Goal: Task Accomplishment & Management: Manage account settings

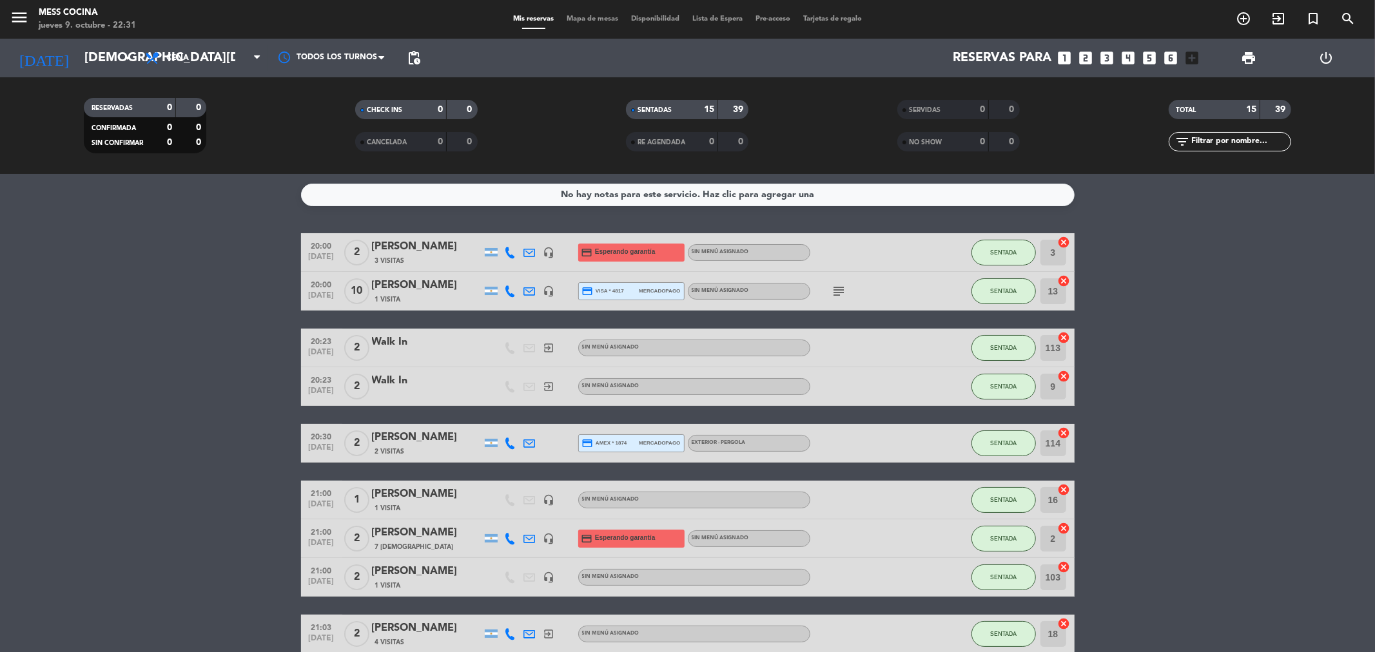
drag, startPoint x: 164, startPoint y: 343, endPoint x: 1172, endPoint y: 488, distance: 1018.3
click at [1172, 488] on bookings-row "20:00 [DATE] 2 [PERSON_NAME] 3 Visitas headset_mic credit_card Esperando garant…" at bounding box center [687, 604] width 1375 height 742
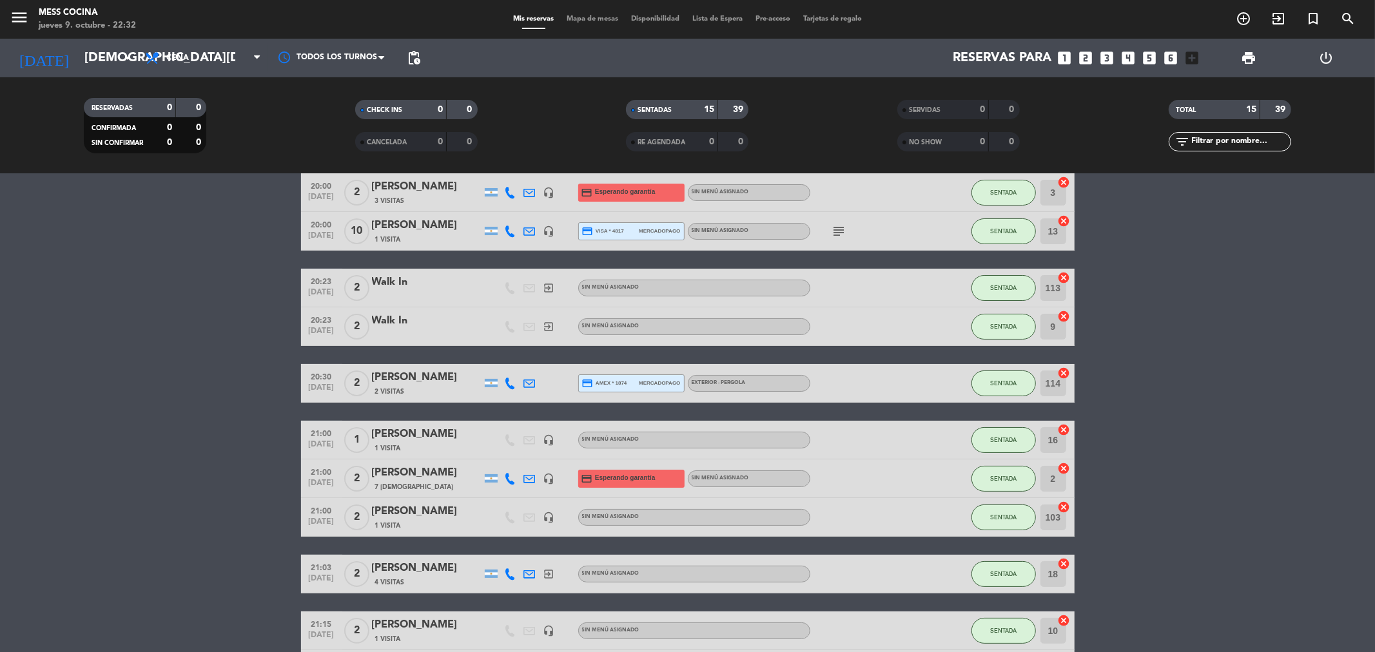
scroll to position [29, 0]
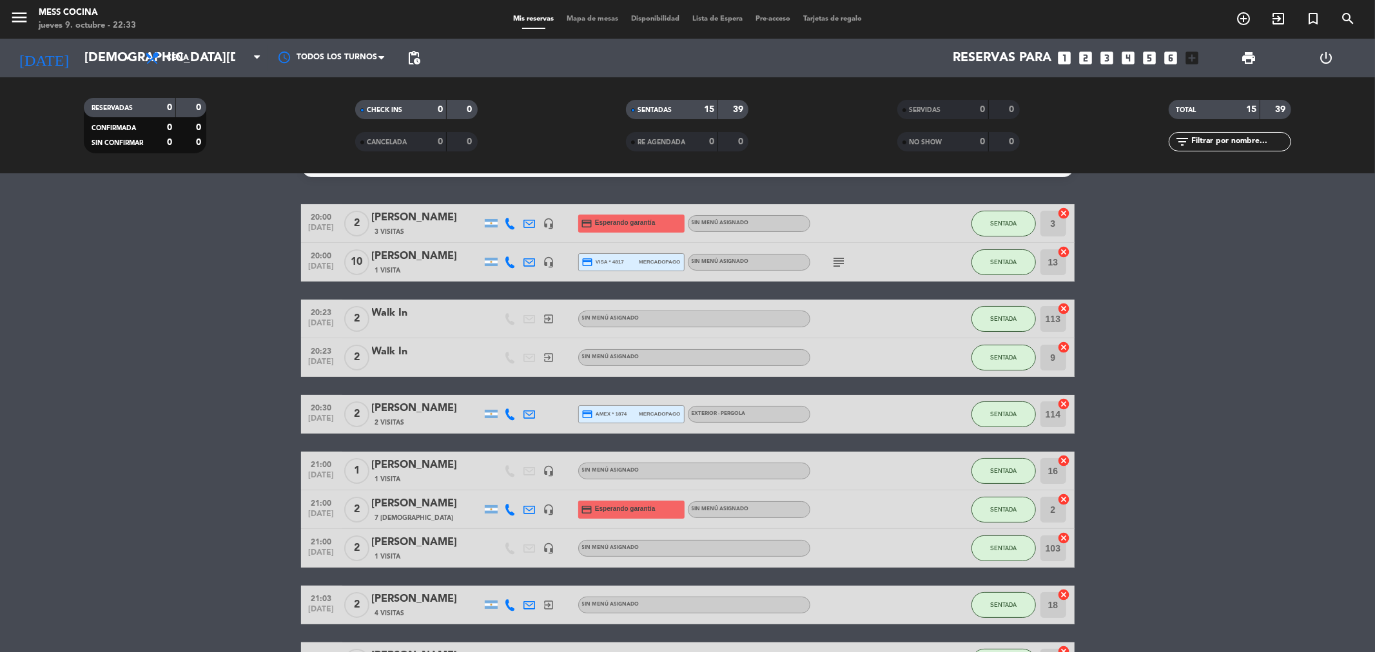
drag, startPoint x: 124, startPoint y: 376, endPoint x: 1105, endPoint y: 523, distance: 991.1
click at [1105, 523] on bookings-row "20:00 [DATE] 2 [PERSON_NAME] 3 Visitas headset_mic credit_card Esperando garant…" at bounding box center [687, 575] width 1375 height 742
drag, startPoint x: 144, startPoint y: 254, endPoint x: 1226, endPoint y: 493, distance: 1108.1
click at [1226, 493] on bookings-row "20:00 [DATE] 2 [PERSON_NAME] 3 Visitas headset_mic credit_card Esperando garant…" at bounding box center [687, 575] width 1375 height 742
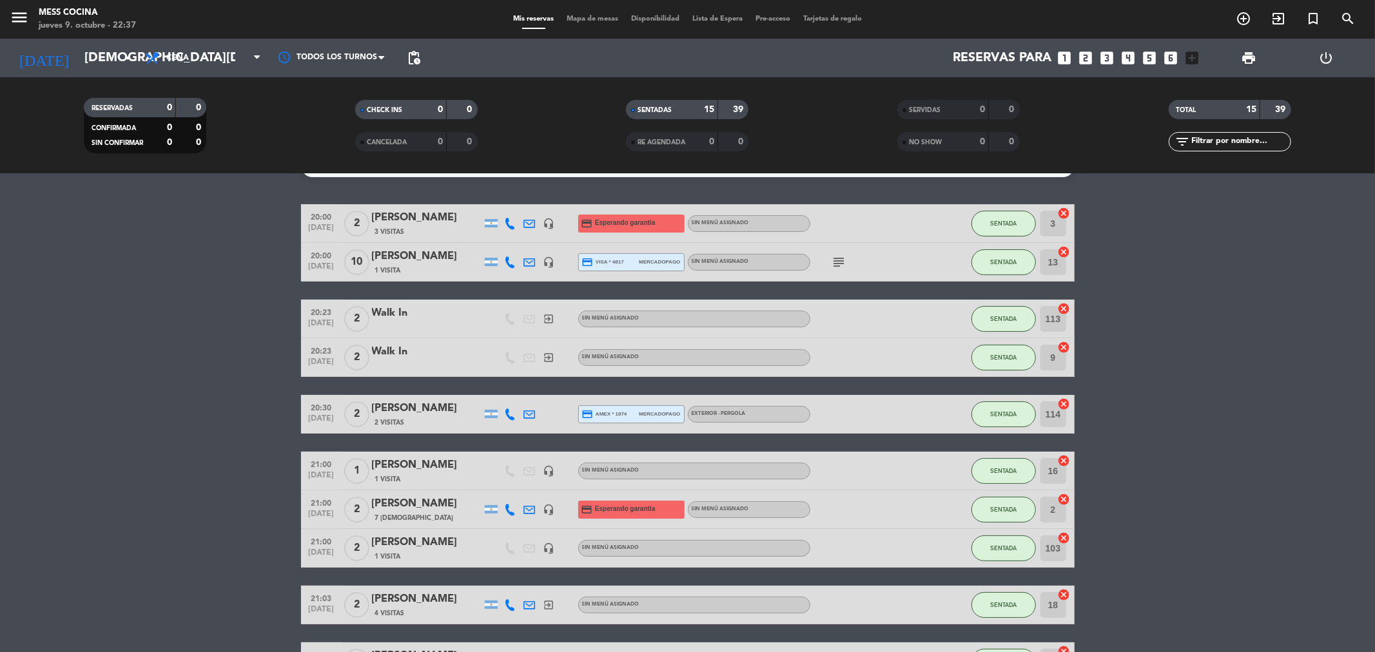
click at [232, 418] on bookings-row "20:00 [DATE] 2 [PERSON_NAME] 3 Visitas headset_mic credit_card Esperando garant…" at bounding box center [687, 575] width 1375 height 742
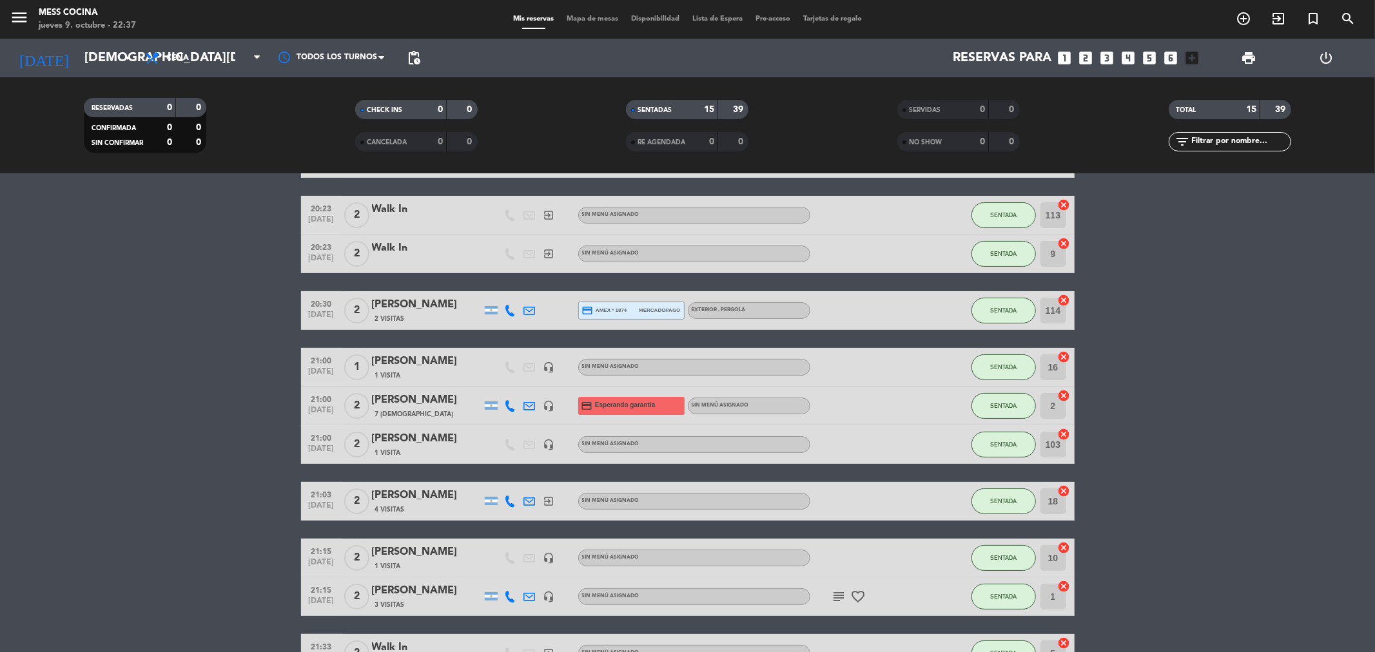
drag, startPoint x: 232, startPoint y: 418, endPoint x: 1326, endPoint y: 657, distance: 1120.2
click at [1326, 652] on html "close × Mess Cocina × chrome_reader_mode Listado de Reservas account_box Client…" at bounding box center [687, 326] width 1375 height 652
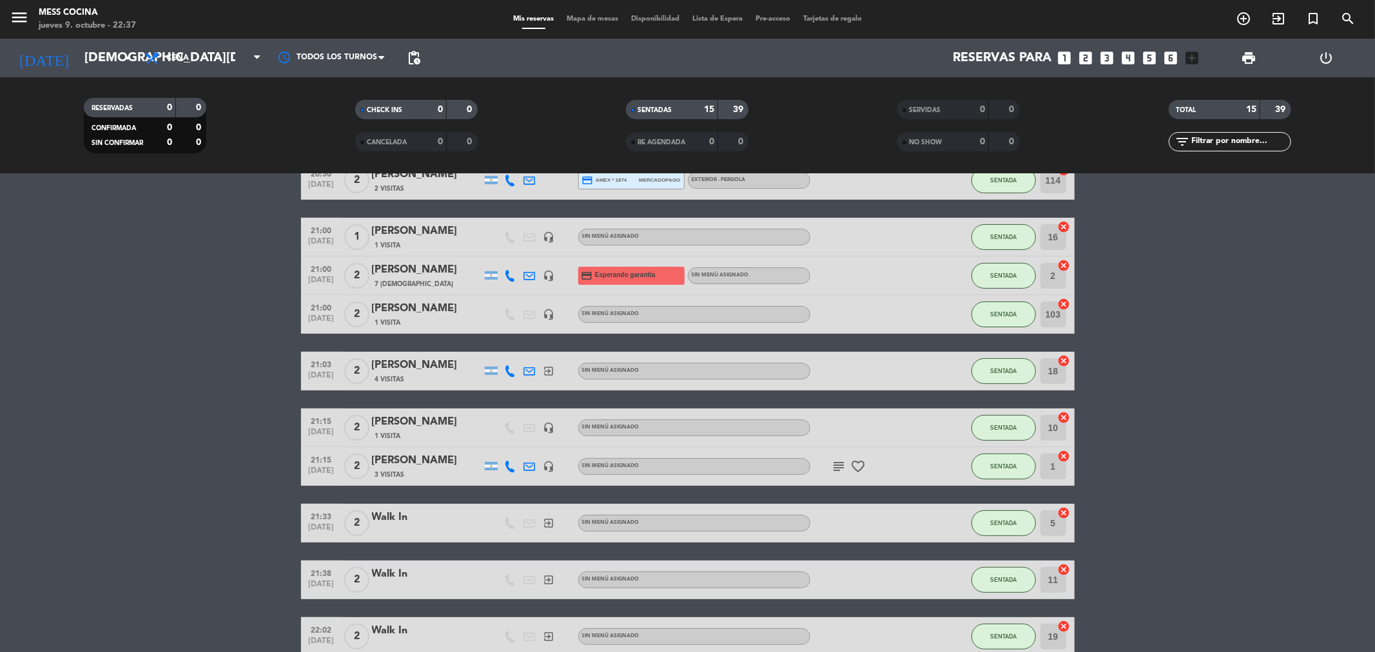
scroll to position [285, 0]
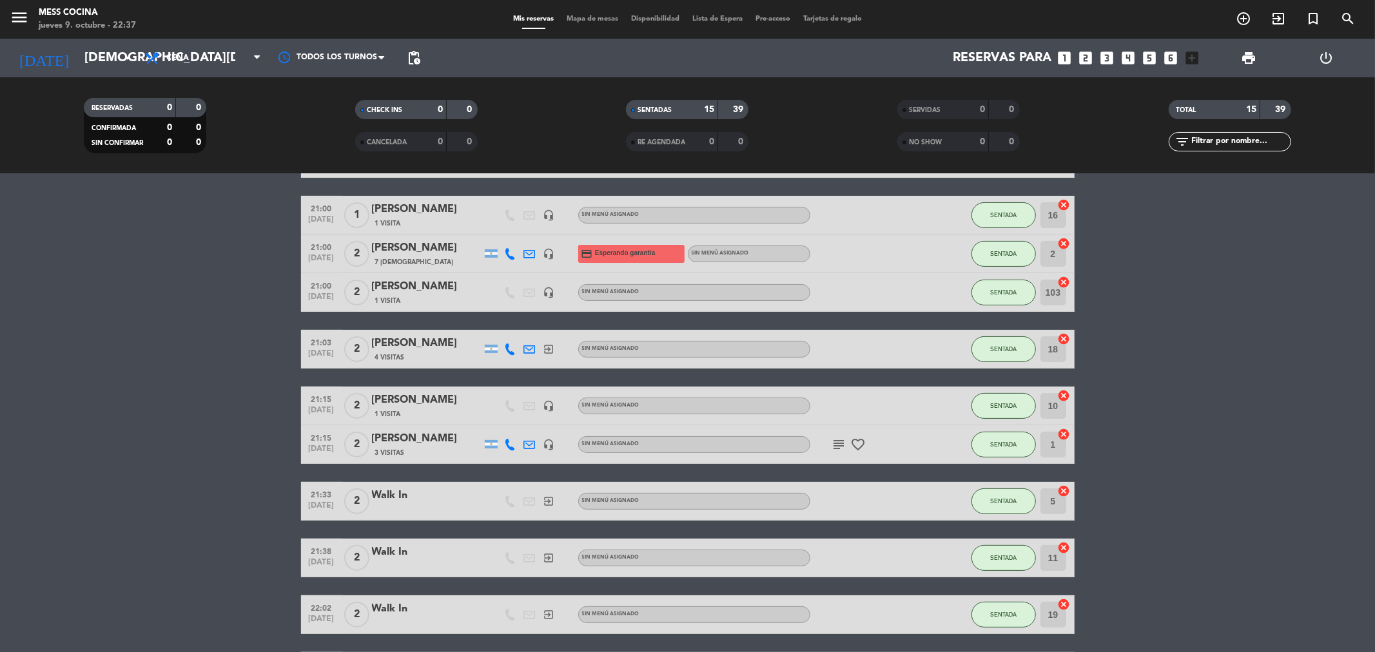
click at [592, 23] on div "Mis reservas Mapa de mesas Disponibilidad Lista de Espera Pre-acceso Tarjetas d…" at bounding box center [688, 20] width 362 height 12
click at [591, 21] on span "Mapa de mesas" at bounding box center [592, 18] width 64 height 7
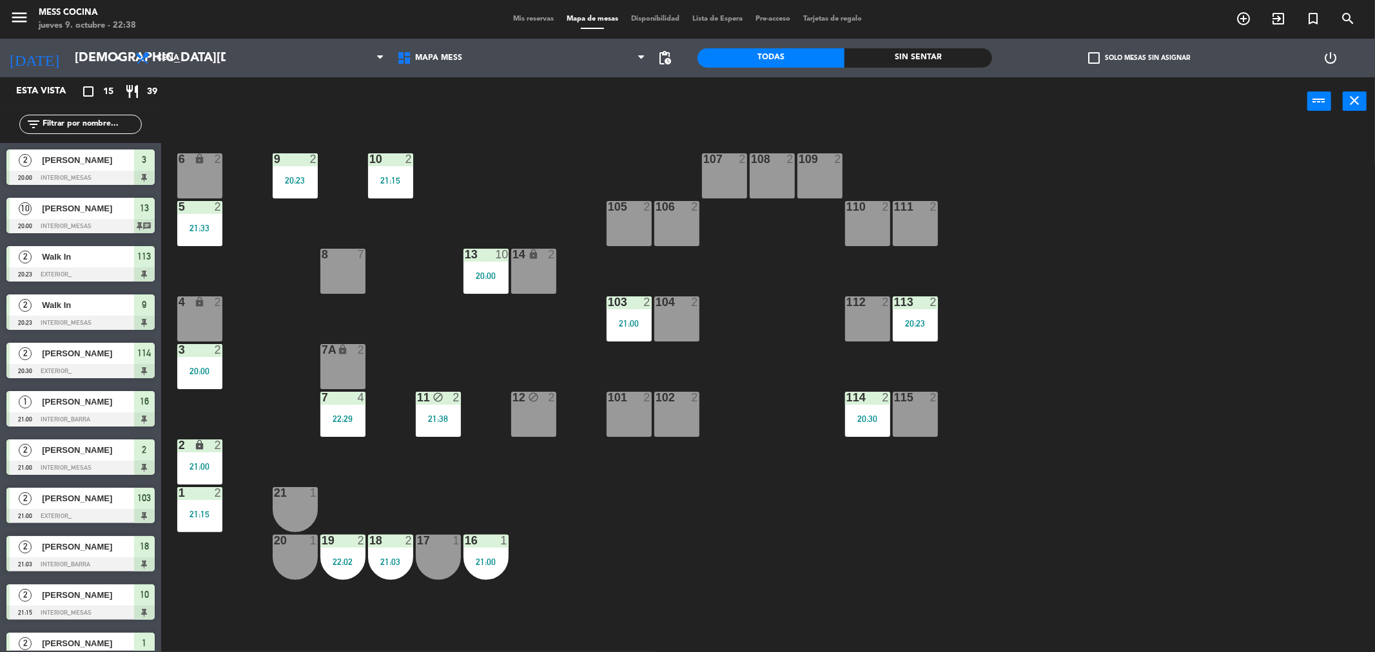
click at [231, 229] on div "6 lock 2 9 2 20:23 10 2 21:15 107 2 108 2 109 2 5 2 21:33 105 2 106 2 110 2 111…" at bounding box center [775, 393] width 1200 height 527
click at [410, 170] on div "10 2 21:15" at bounding box center [390, 175] width 45 height 45
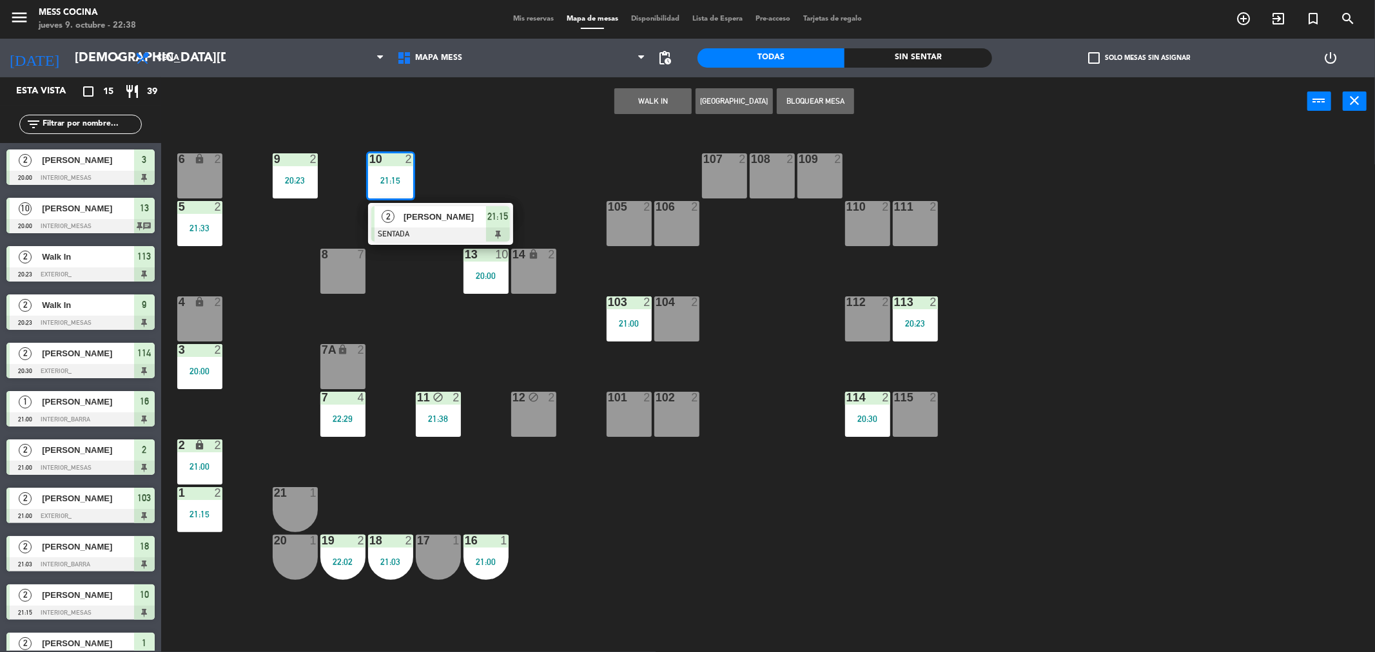
click at [410, 170] on div "10 2 21:15" at bounding box center [390, 175] width 45 height 45
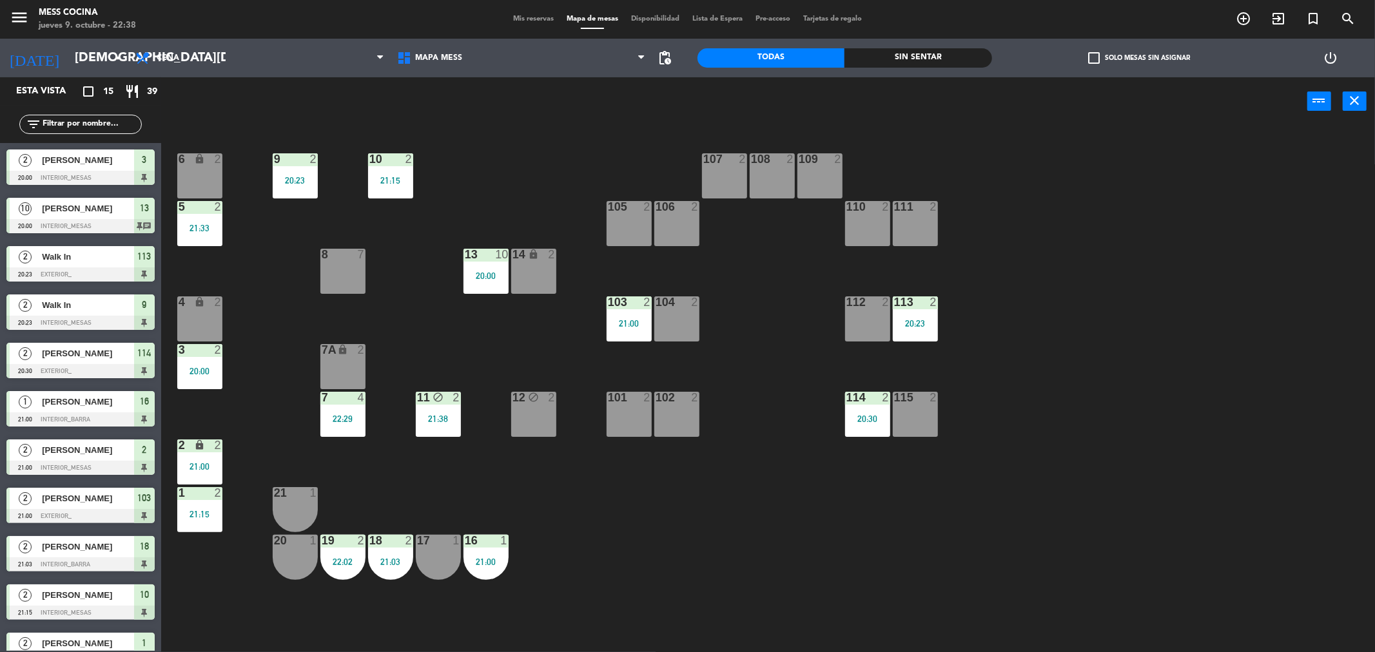
click at [510, 271] on div "6 lock 2 9 2 20:23 10 2 21:15 107 2 108 2 109 2 5 2 21:33 105 2 106 2 110 2 111…" at bounding box center [775, 393] width 1200 height 527
click at [505, 273] on div "20:00" at bounding box center [485, 275] width 45 height 9
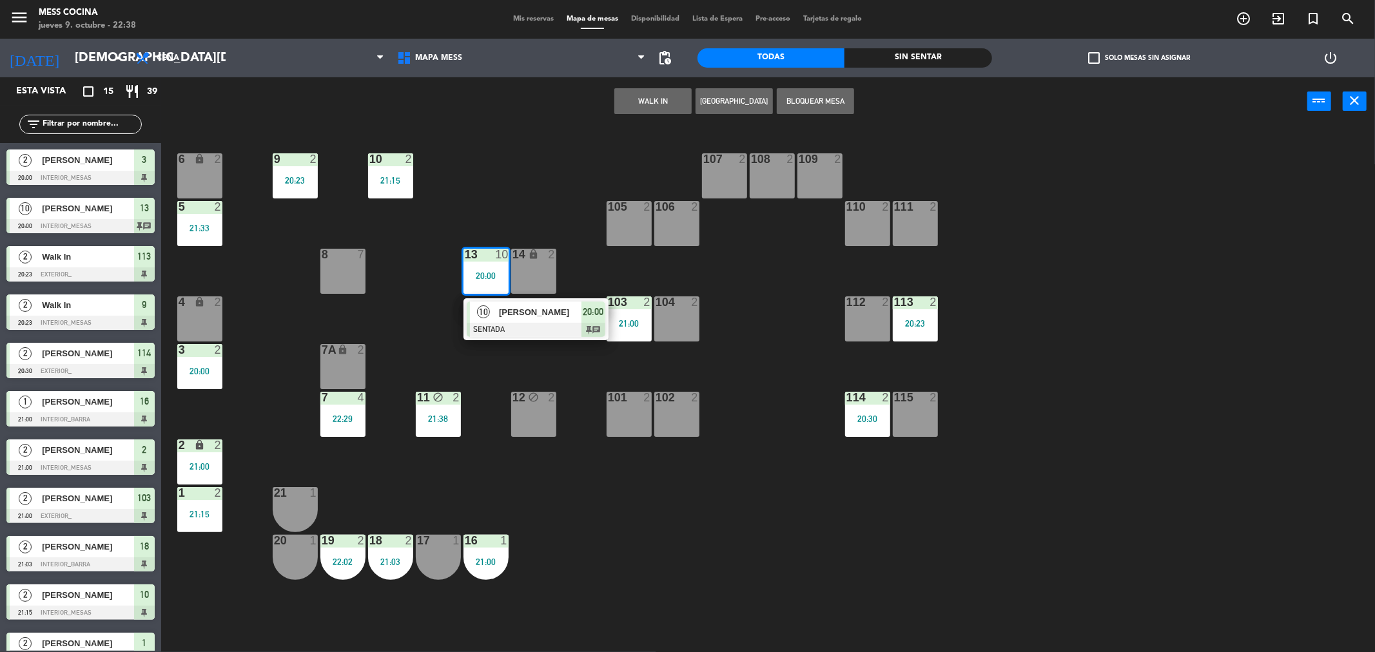
click at [730, 324] on div "6 lock 2 9 2 20:23 10 2 21:15 107 2 108 2 109 2 5 2 21:33 105 2 106 2 110 2 111…" at bounding box center [775, 393] width 1200 height 527
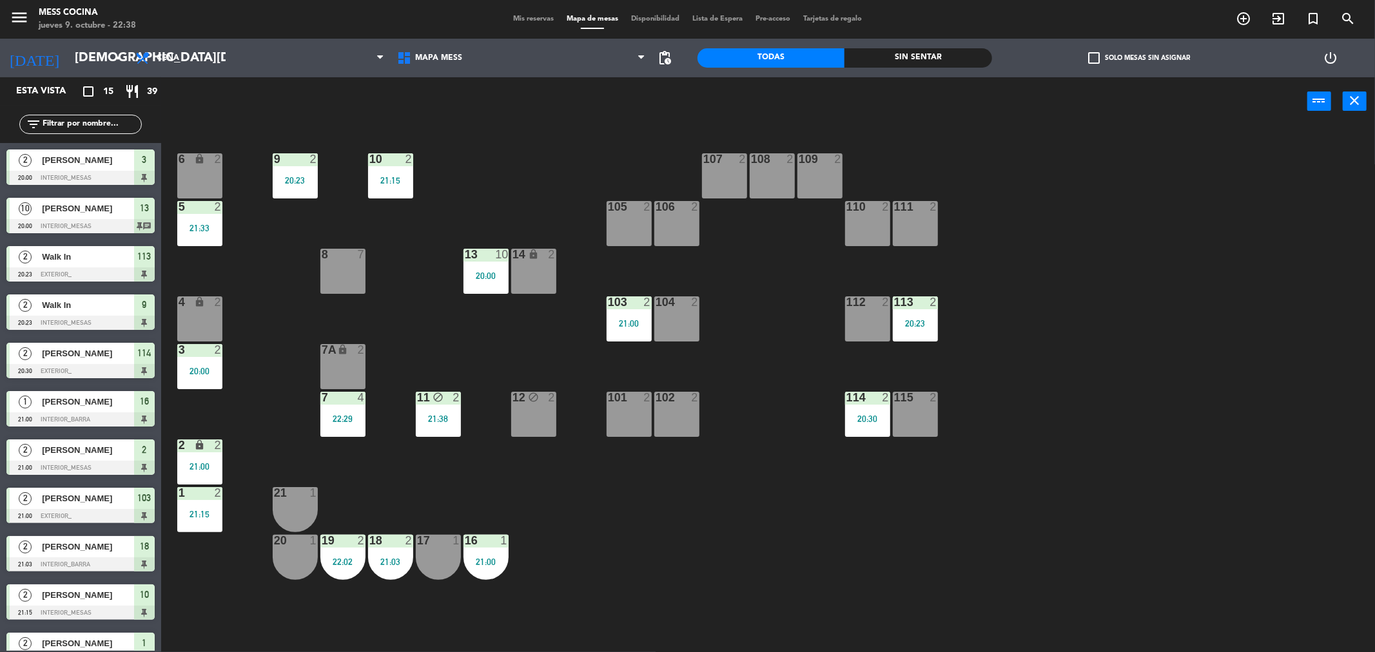
click at [614, 316] on div "103 2 21:00" at bounding box center [628, 318] width 45 height 45
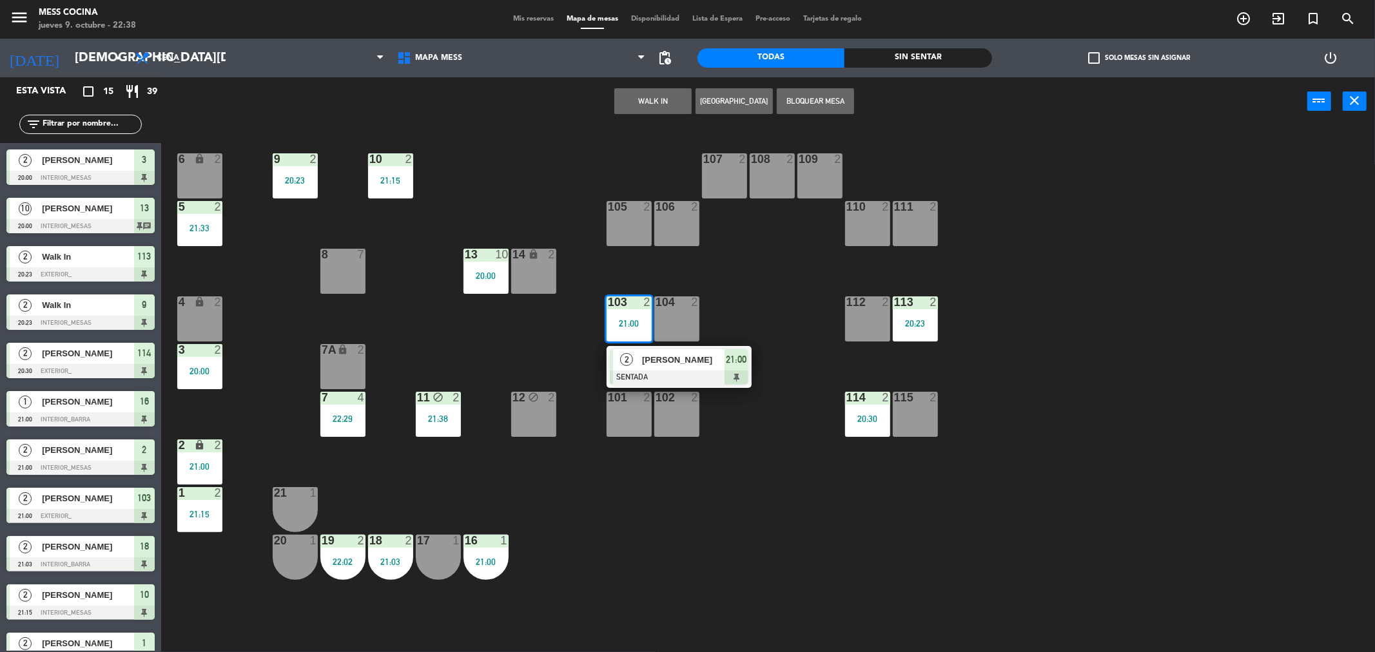
click at [620, 314] on div "103 2 21:00" at bounding box center [628, 318] width 45 height 45
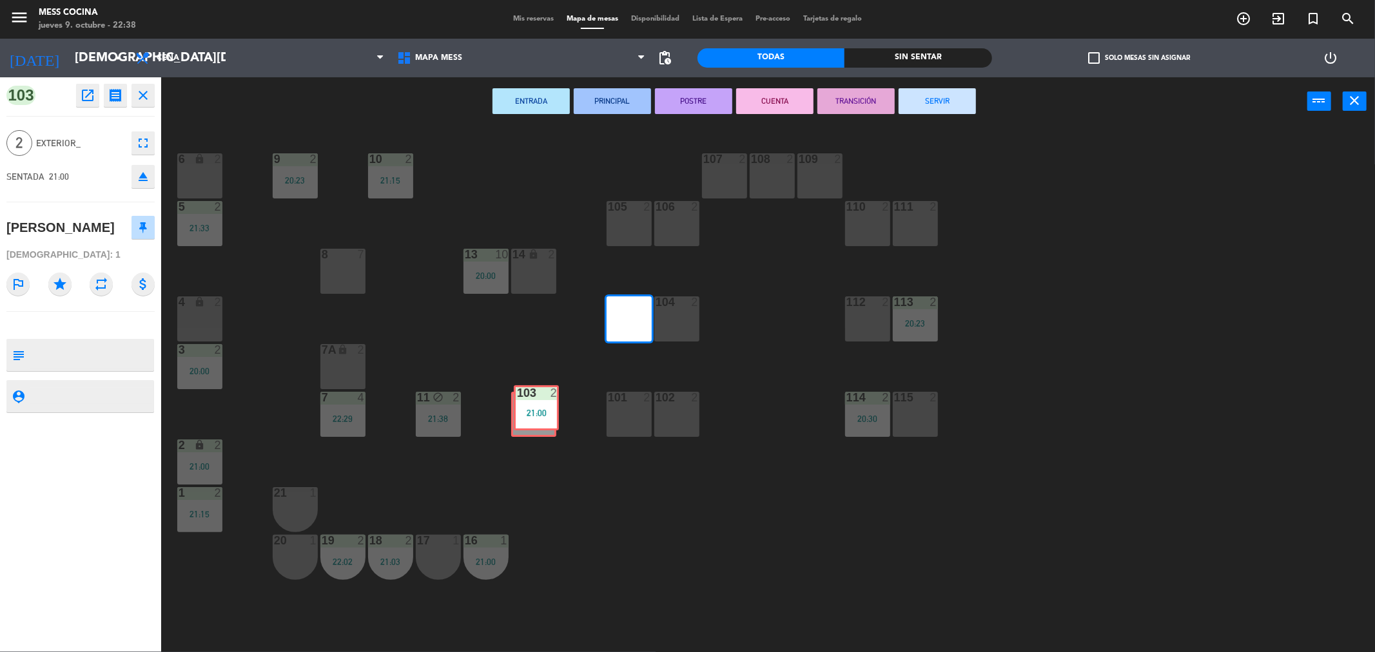
drag, startPoint x: 620, startPoint y: 314, endPoint x: 527, endPoint y: 403, distance: 128.5
click at [527, 403] on div "6 lock 2 9 2 20:23 10 2 21:15 107 2 108 2 109 2 5 2 21:33 105 2 106 2 110 2 111…" at bounding box center [775, 393] width 1200 height 527
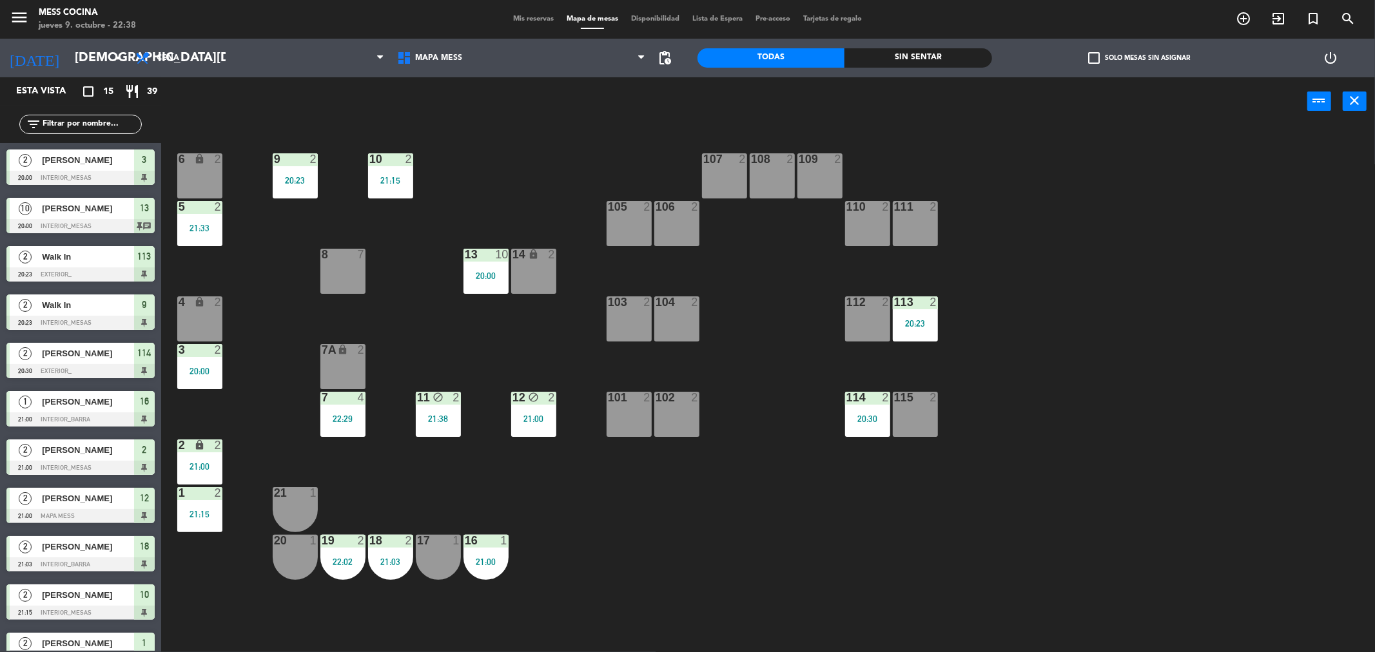
click at [533, 376] on div "6 lock 2 9 2 20:23 10 2 21:15 107 2 108 2 109 2 5 2 21:33 105 2 106 2 110 2 111…" at bounding box center [775, 393] width 1200 height 527
click at [275, 119] on div "power_input close" at bounding box center [734, 101] width 1146 height 49
click at [523, 14] on div "Mis reservas Mapa de mesas Disponibilidad Lista de Espera Pre-acceso Tarjetas d…" at bounding box center [688, 20] width 362 height 12
click at [73, 66] on input "[DEMOGRAPHIC_DATA][DATE]" at bounding box center [150, 58] width 164 height 28
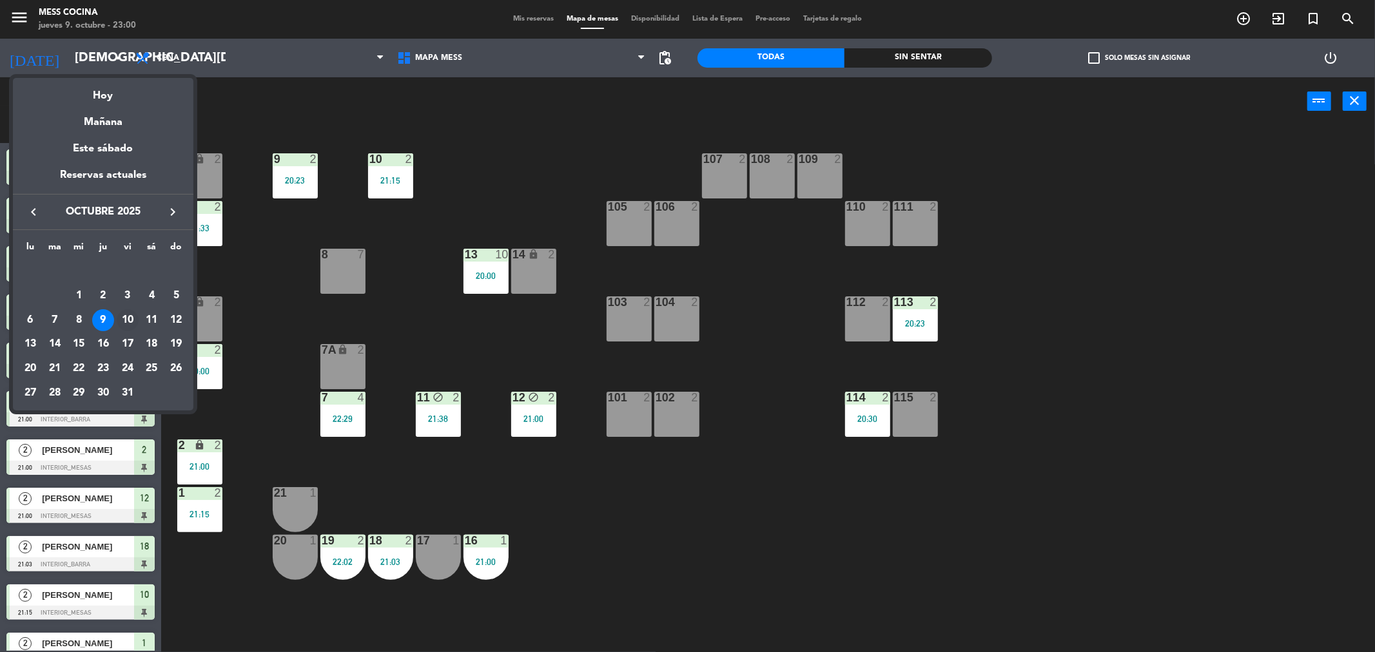
click at [123, 320] on div "10" at bounding box center [128, 320] width 22 height 22
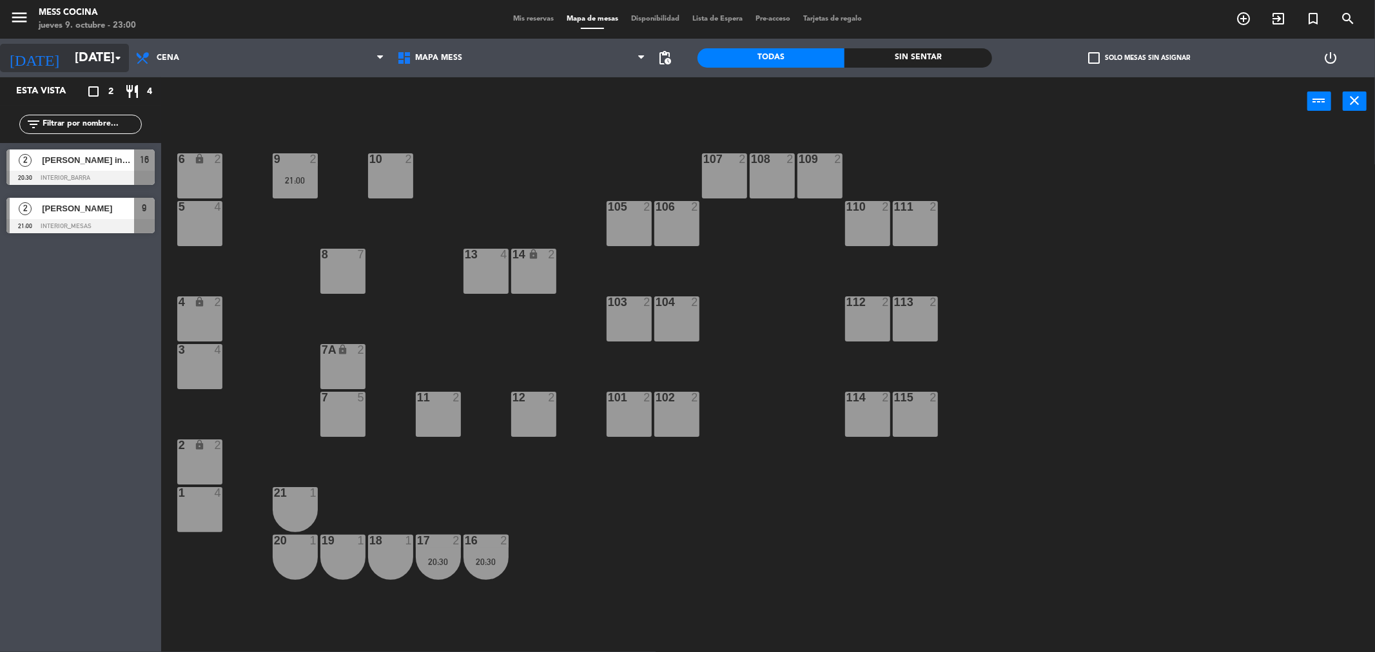
click at [127, 59] on input "[DATE]" at bounding box center [150, 58] width 164 height 28
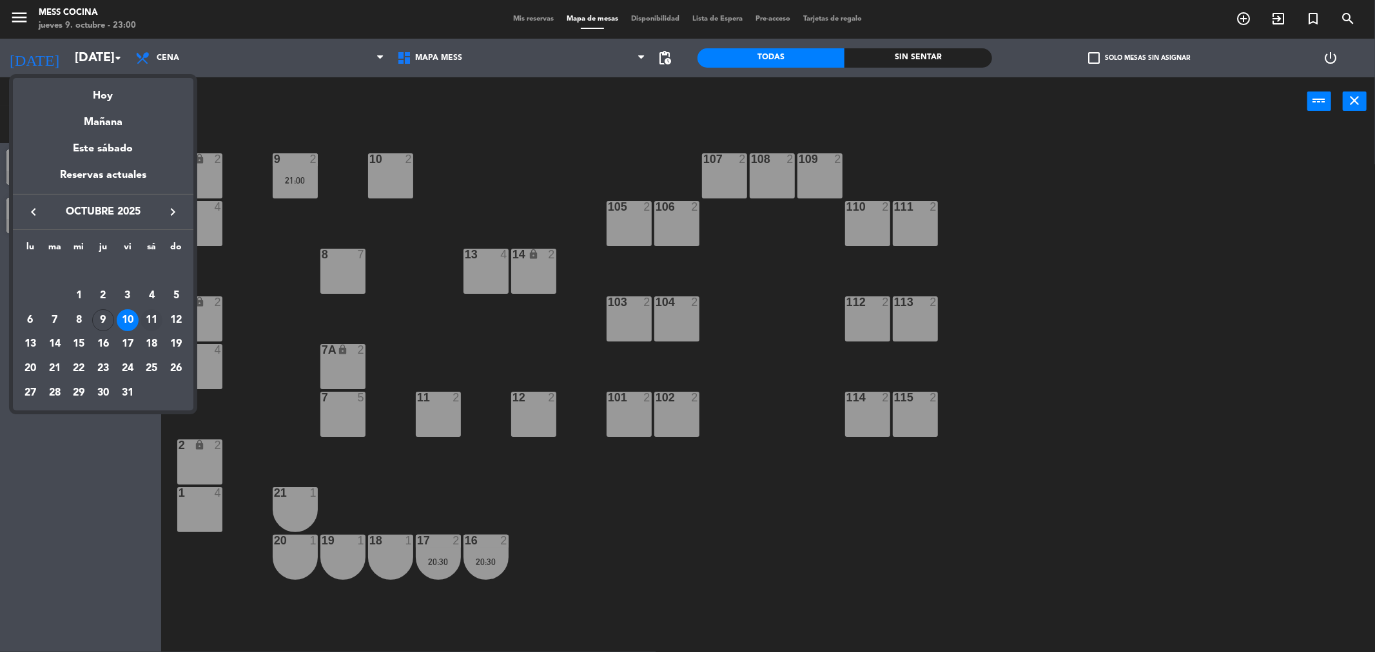
click at [143, 318] on div "11" at bounding box center [151, 320] width 22 height 22
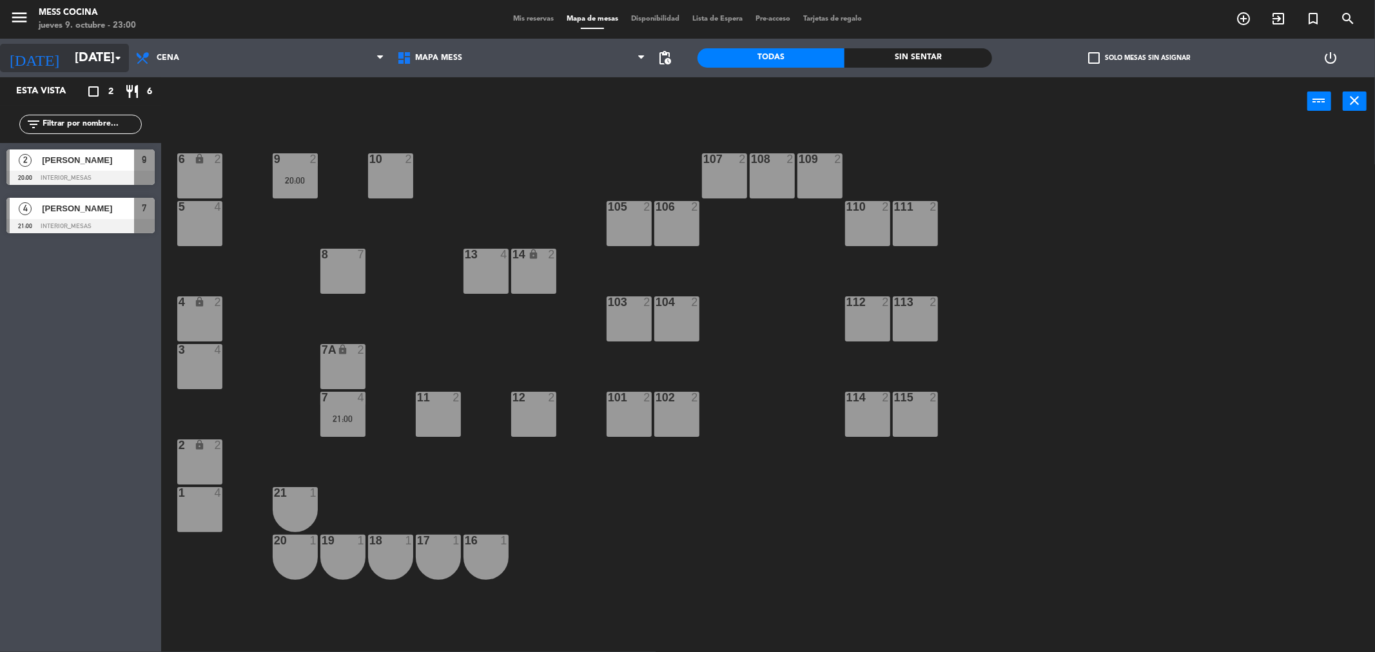
click at [112, 65] on icon "arrow_drop_down" at bounding box center [117, 57] width 15 height 15
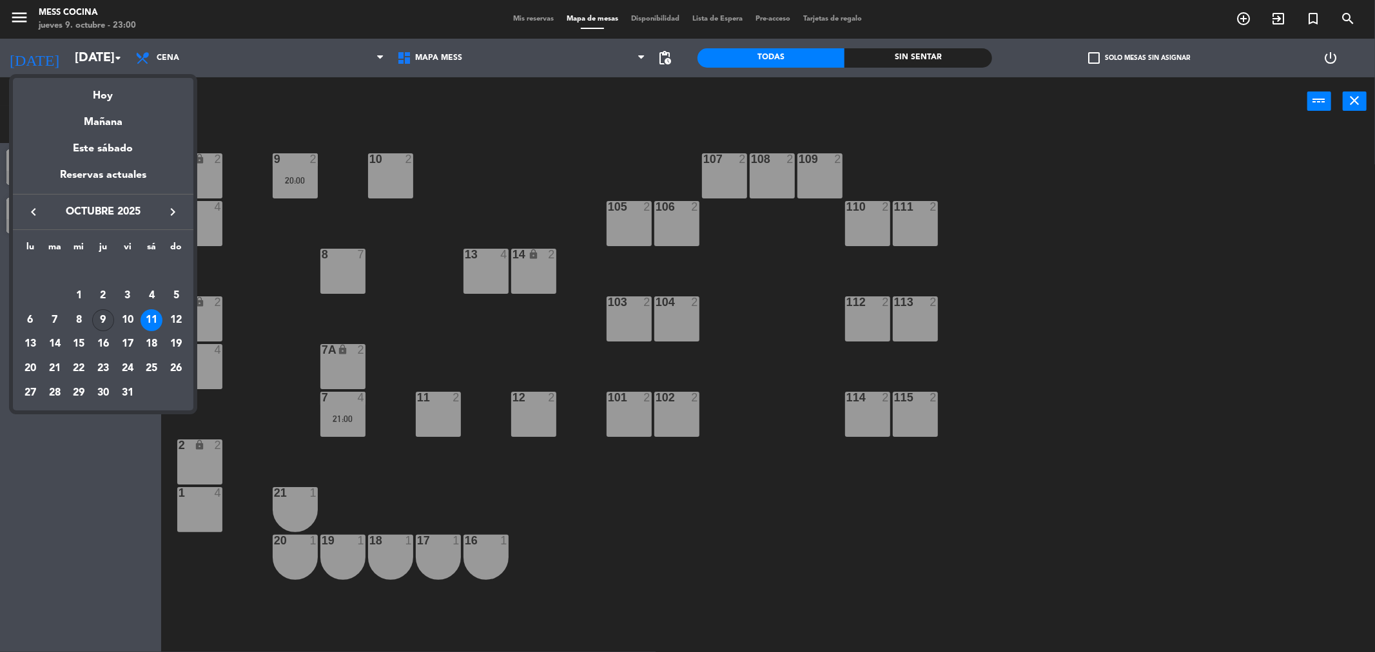
click at [104, 318] on div "9" at bounding box center [103, 320] width 22 height 22
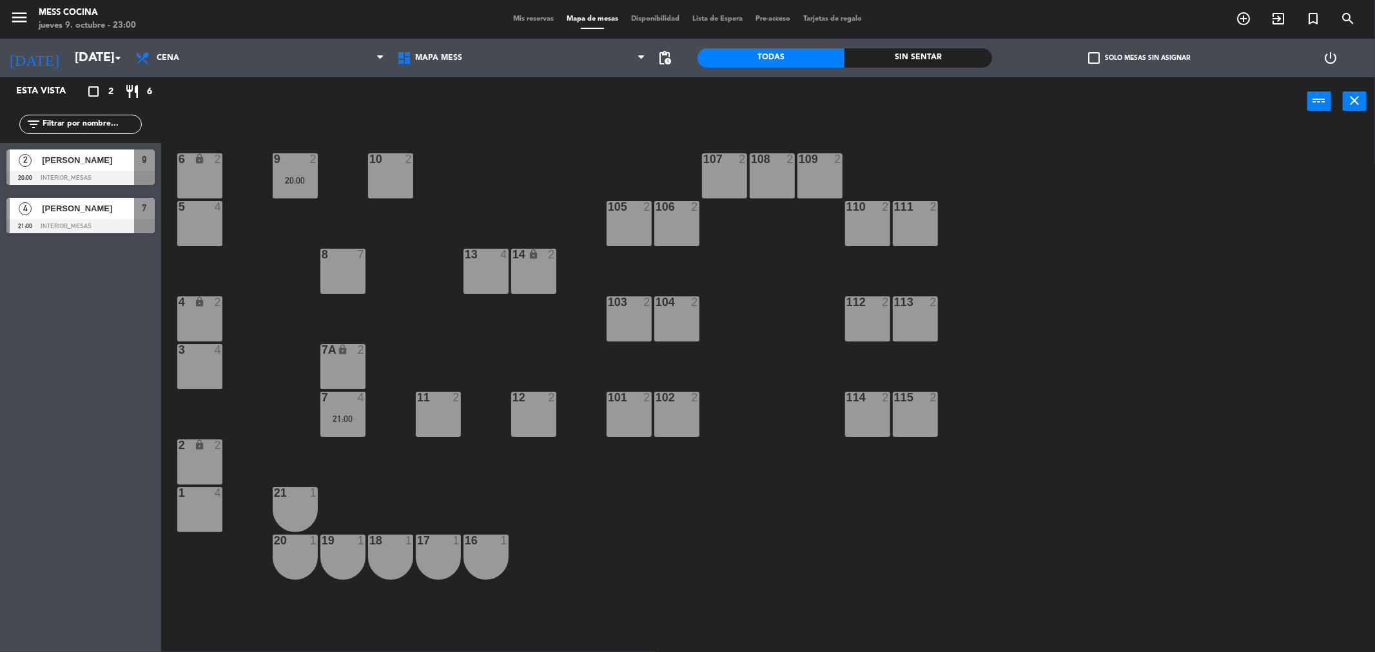
type input "[DEMOGRAPHIC_DATA][DATE]"
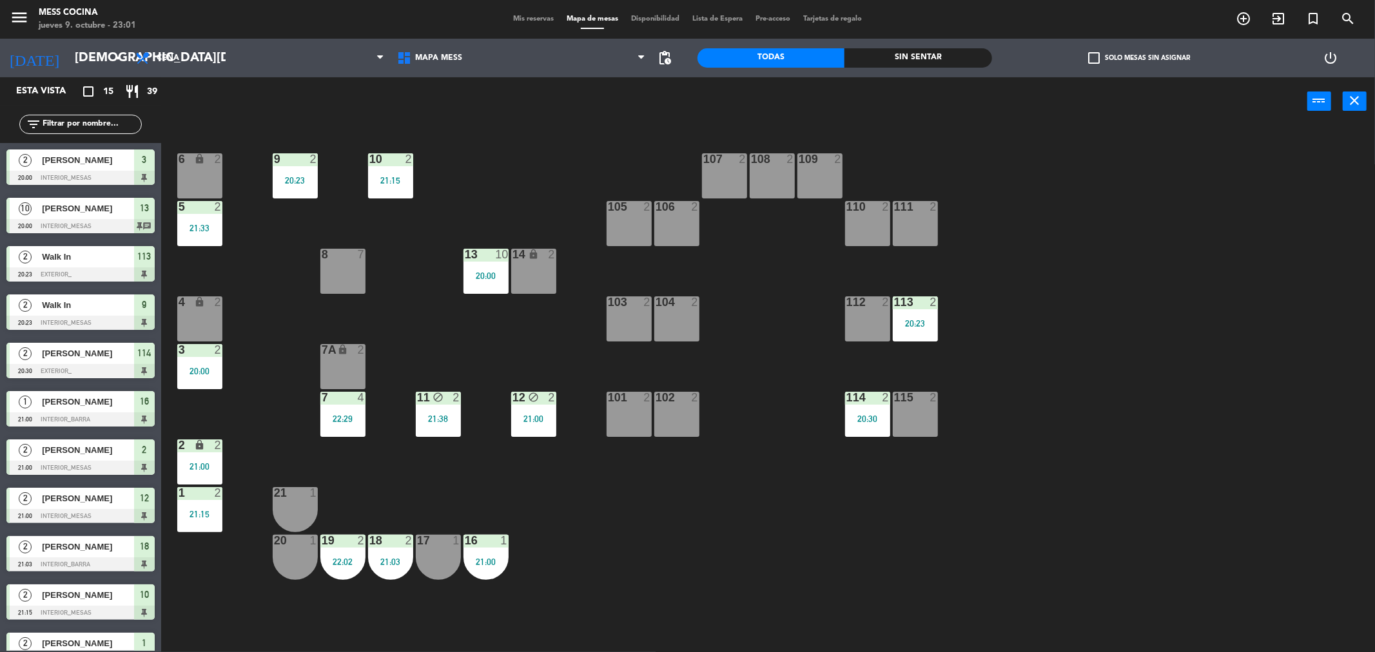
click at [531, 26] on div "menu Mess Cocina [DATE] 9. octubre - 23:01 Mis reservas Mapa de mesas Disponibi…" at bounding box center [687, 19] width 1375 height 39
click at [532, 24] on div "Mis reservas Mapa de mesas Disponibilidad Lista de Espera Pre-acceso Tarjetas d…" at bounding box center [688, 20] width 362 height 12
click at [532, 20] on span "Mis reservas" at bounding box center [533, 18] width 53 height 7
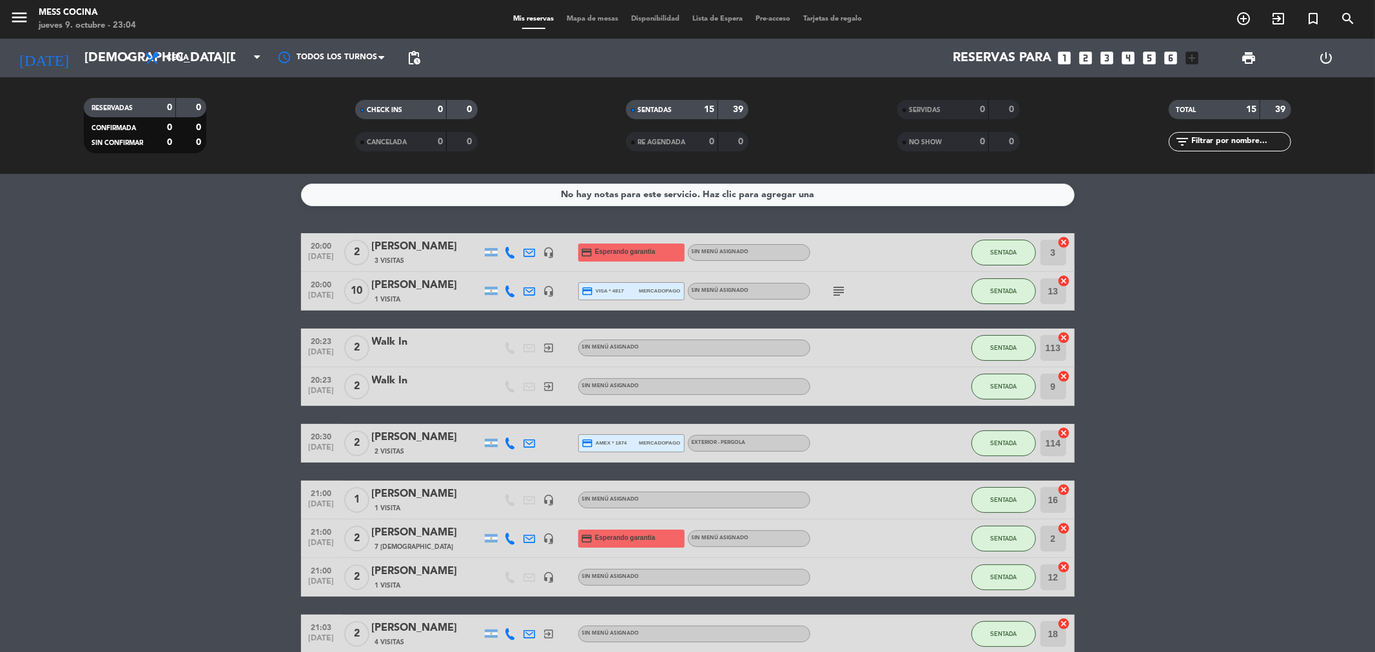
click at [238, 324] on bookings-row "20:00 [DATE] 2 [PERSON_NAME] 3 Visitas headset_mic credit_card Esperando garant…" at bounding box center [687, 604] width 1375 height 742
drag, startPoint x: 238, startPoint y: 324, endPoint x: 1190, endPoint y: 507, distance: 969.3
click at [1190, 507] on bookings-row "20:00 [DATE] 2 [PERSON_NAME] 3 Visitas headset_mic credit_card Esperando garant…" at bounding box center [687, 604] width 1375 height 742
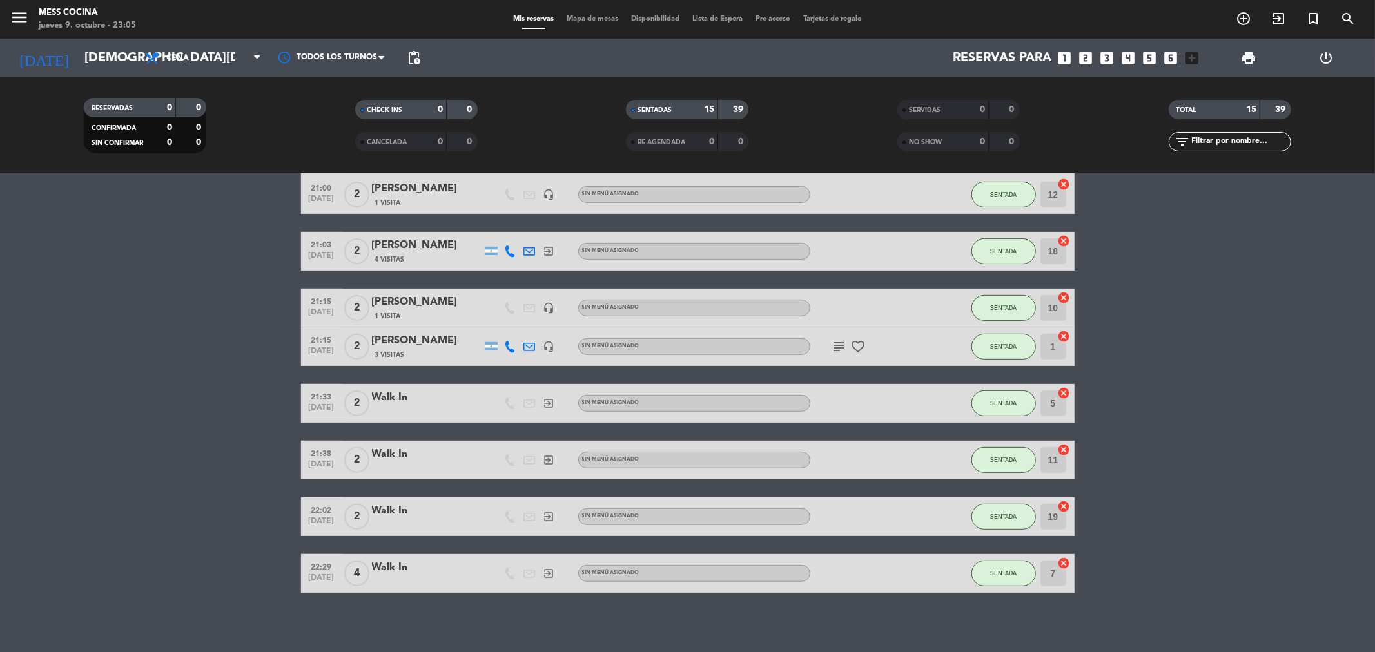
scroll to position [387, 0]
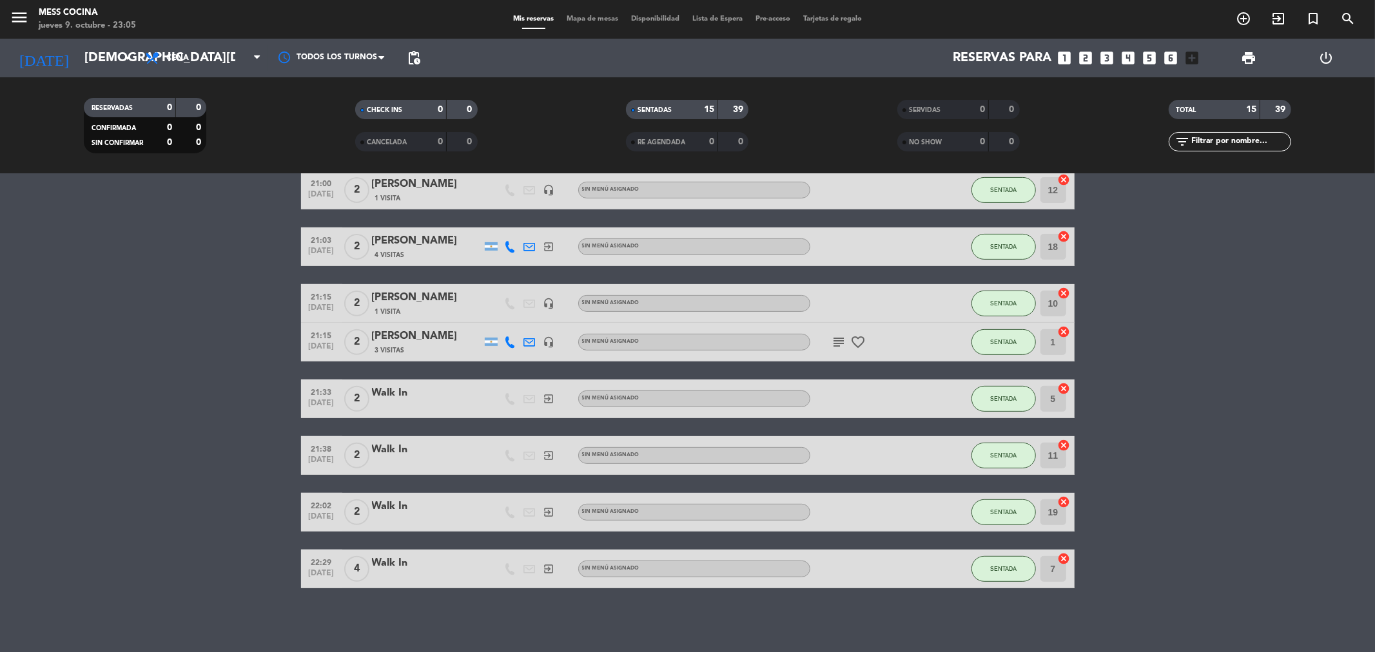
drag, startPoint x: 204, startPoint y: 423, endPoint x: 842, endPoint y: 628, distance: 670.1
click at [842, 628] on div "No hay notas para este servicio. Haz clic para agregar una 20:00 [DATE] 2 [PERS…" at bounding box center [687, 413] width 1375 height 478
drag, startPoint x: 843, startPoint y: 628, endPoint x: 312, endPoint y: 452, distance: 559.6
click at [312, 452] on div "No hay notas para este servicio. Haz clic para agregar una 20:00 [DATE] 2 [PERS…" at bounding box center [687, 413] width 1375 height 478
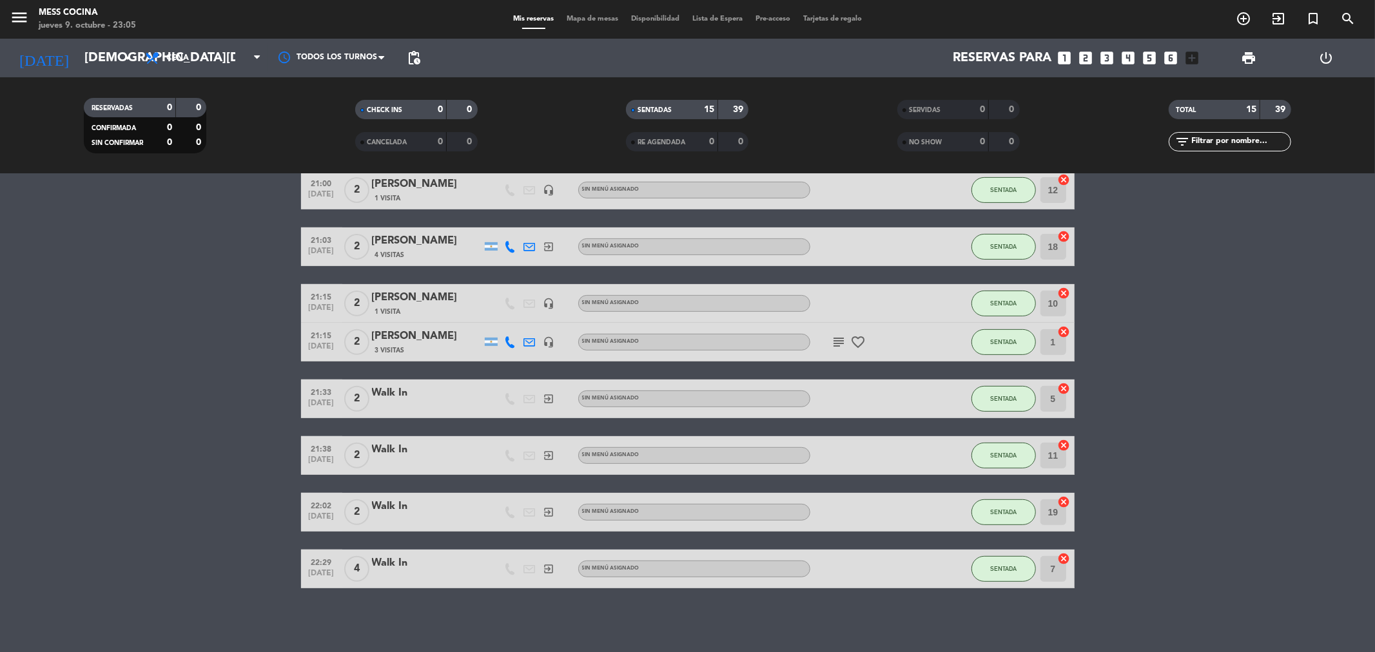
drag, startPoint x: 211, startPoint y: 411, endPoint x: 610, endPoint y: 610, distance: 446.7
click at [610, 610] on div "No hay notas para este servicio. Haz clic para agregar una 20:00 [DATE] 2 [PERS…" at bounding box center [687, 413] width 1375 height 478
drag, startPoint x: 151, startPoint y: 336, endPoint x: 725, endPoint y: 614, distance: 637.8
click at [725, 614] on div "No hay notas para este servicio. Haz clic para agregar una 20:00 [DATE] 2 [PERS…" at bounding box center [687, 413] width 1375 height 478
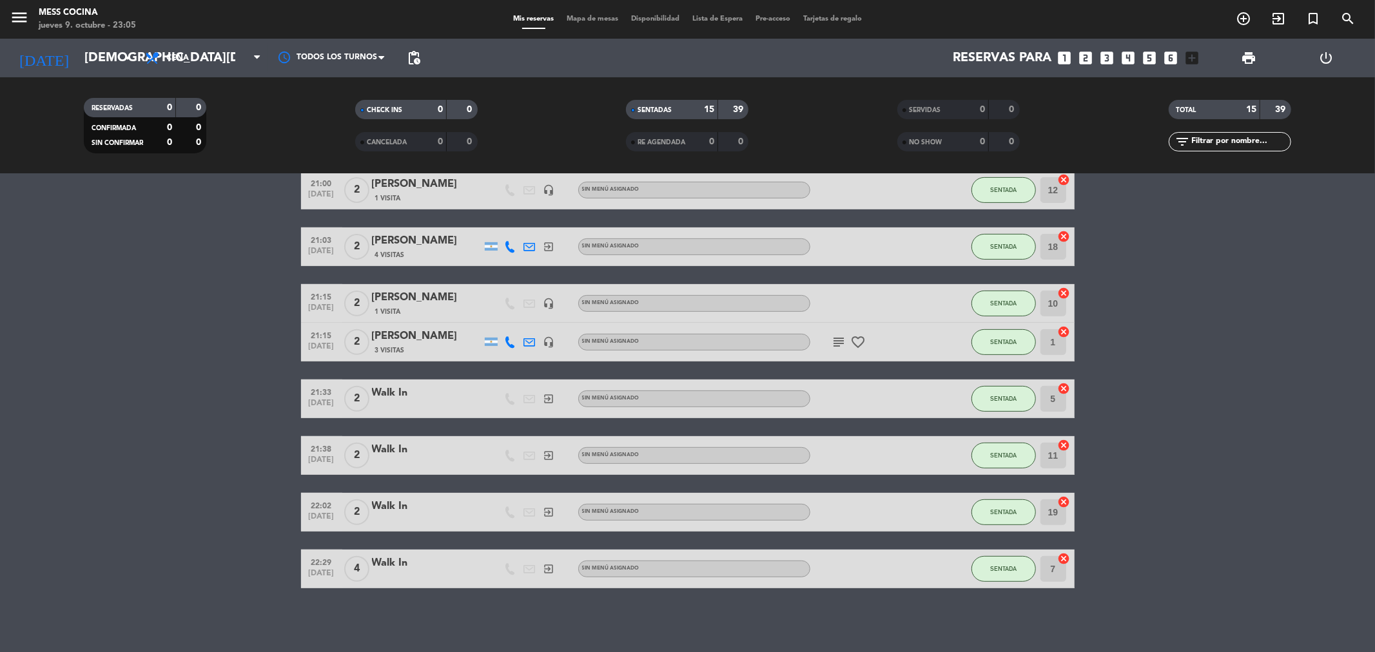
click at [725, 614] on div "No hay notas para este servicio. Haz clic para agregar una 20:00 [DATE] 2 [PERS…" at bounding box center [687, 413] width 1375 height 478
drag, startPoint x: 725, startPoint y: 614, endPoint x: 110, endPoint y: 375, distance: 659.7
click at [110, 375] on div "No hay notas para este servicio. Haz clic para agregar una 20:00 [DATE] 2 [PERS…" at bounding box center [687, 413] width 1375 height 478
click at [110, 375] on bookings-row "20:00 [DATE] 2 [PERSON_NAME] 3 Visitas headset_mic credit_card Esperando garant…" at bounding box center [687, 217] width 1375 height 742
click at [827, 348] on div "subject favorite_border" at bounding box center [868, 342] width 116 height 38
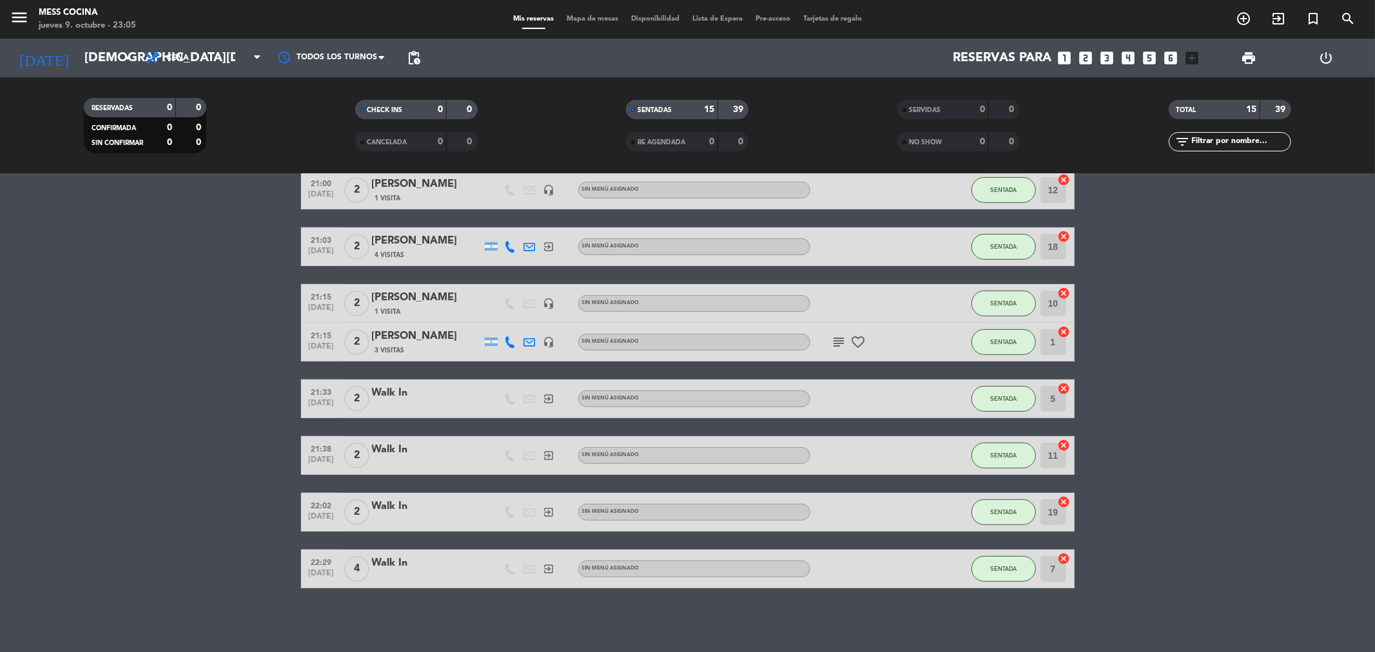
click at [831, 345] on icon "subject" at bounding box center [838, 341] width 15 height 15
click at [851, 342] on icon "favorite_border" at bounding box center [858, 341] width 15 height 15
click at [854, 340] on icon "favorite_border" at bounding box center [858, 341] width 15 height 15
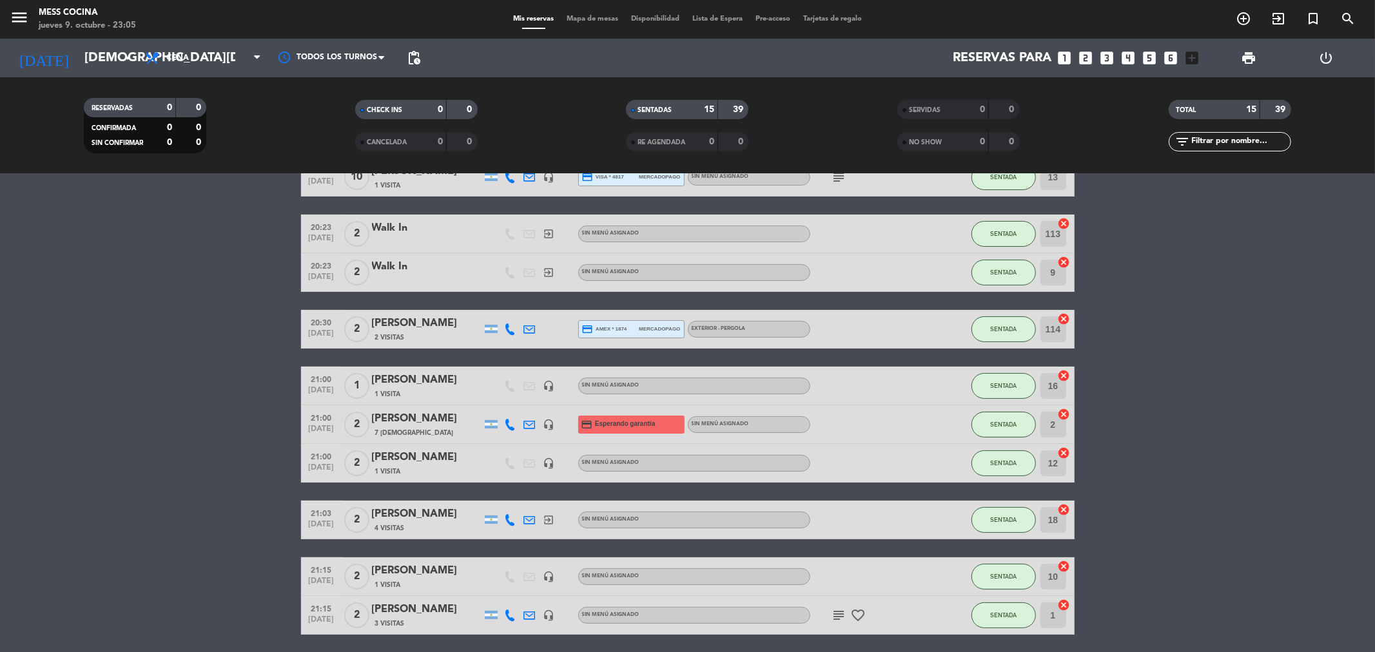
scroll to position [101, 0]
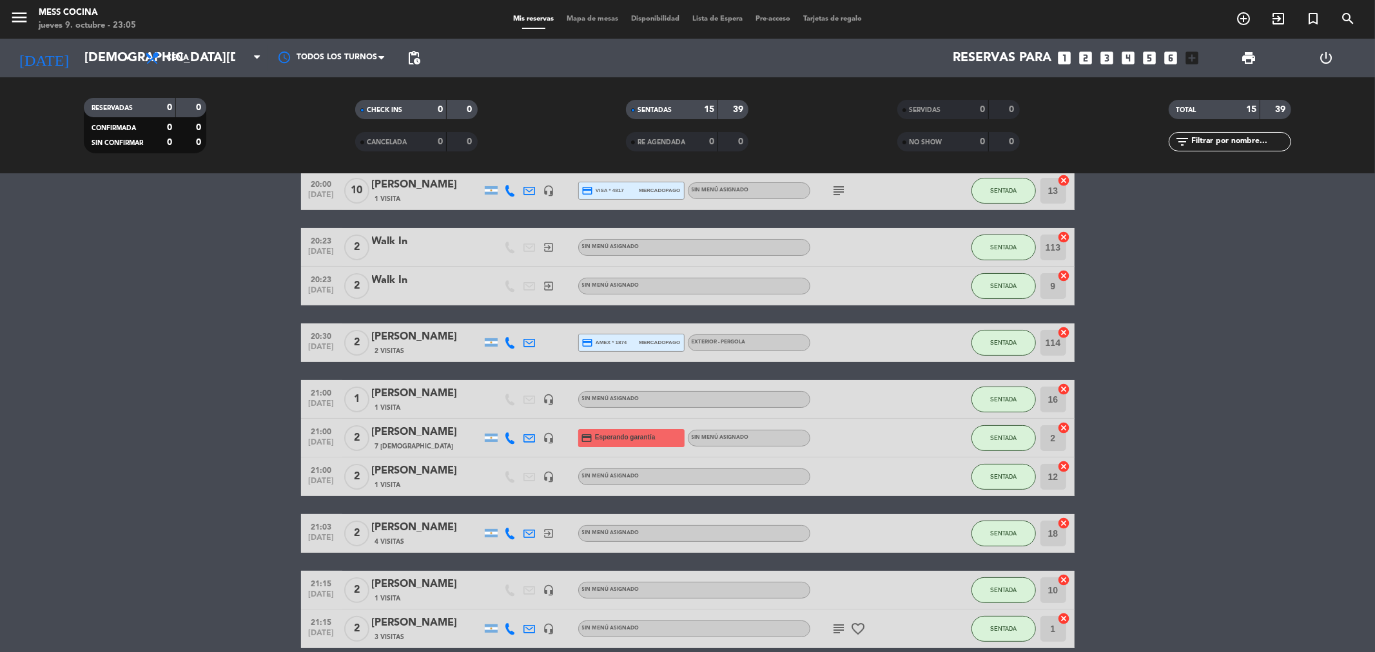
drag, startPoint x: 688, startPoint y: 360, endPoint x: 1223, endPoint y: 487, distance: 549.9
click at [1223, 487] on bookings-row "20:00 [DATE] 2 [PERSON_NAME] 3 Visitas headset_mic credit_card Esperando garant…" at bounding box center [687, 504] width 1375 height 742
click at [12, 268] on bookings-row "20:00 [DATE] 2 [PERSON_NAME] 3 Visitas headset_mic credit_card Esperando garant…" at bounding box center [687, 504] width 1375 height 742
drag, startPoint x: 12, startPoint y: 268, endPoint x: 1206, endPoint y: 523, distance: 1221.1
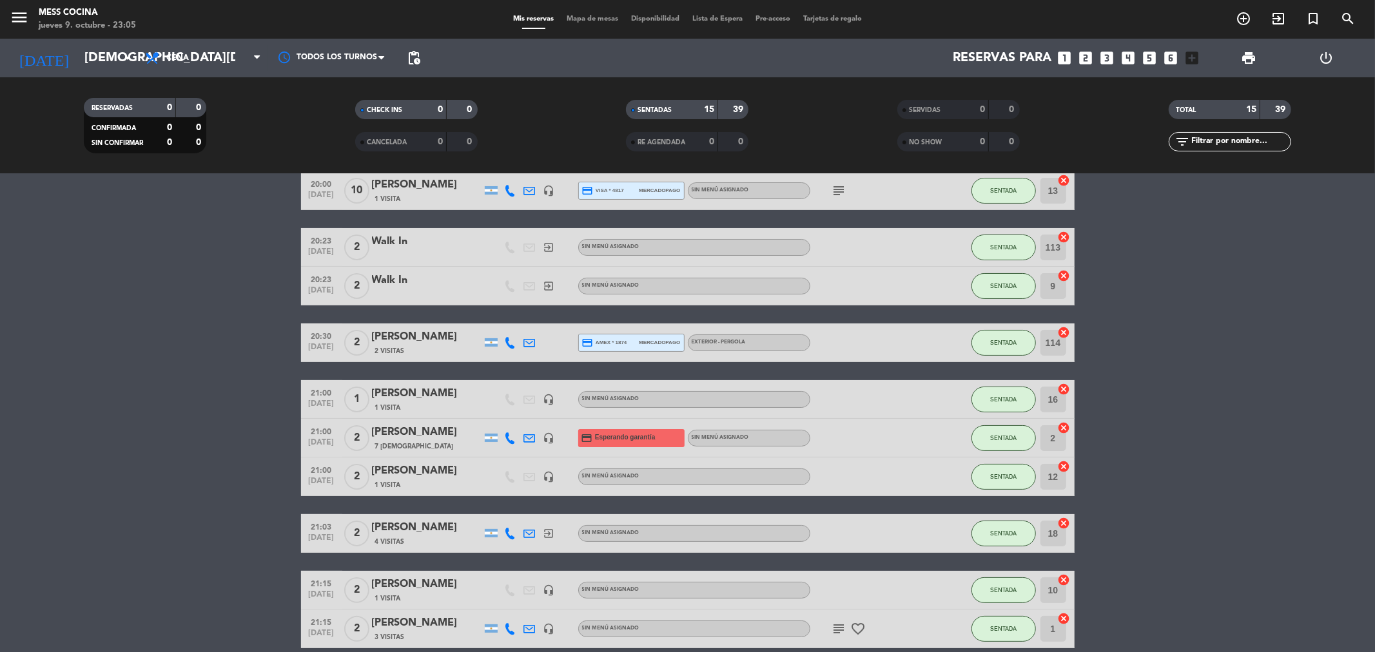
click at [1206, 523] on bookings-row "20:00 [DATE] 2 [PERSON_NAME] 3 Visitas headset_mic credit_card Esperando garant…" at bounding box center [687, 504] width 1375 height 742
click at [99, 248] on bookings-row "20:00 [DATE] 2 [PERSON_NAME] 3 Visitas headset_mic credit_card Esperando garant…" at bounding box center [687, 504] width 1375 height 742
